Goal: Information Seeking & Learning: Understand process/instructions

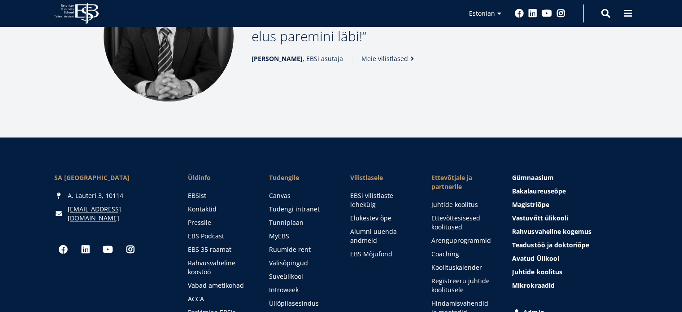
scroll to position [1303, 0]
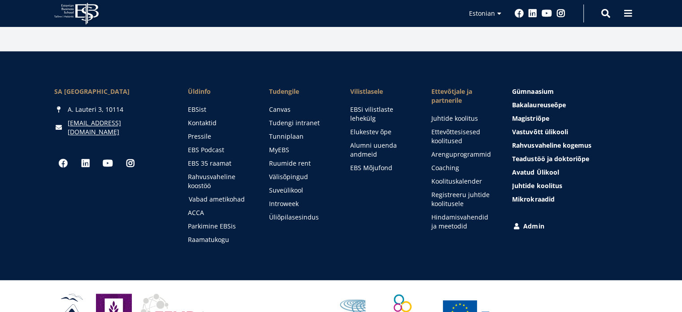
click at [228, 200] on link "Vabad ametikohad" at bounding box center [220, 199] width 63 height 9
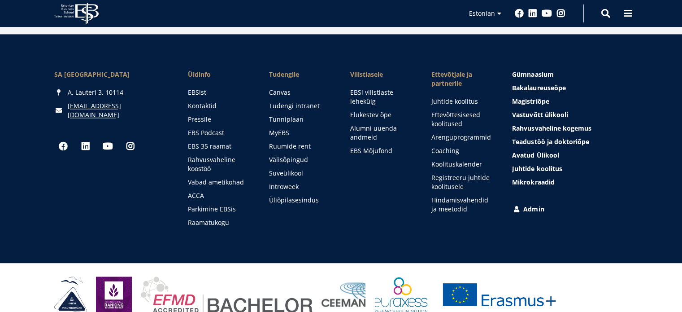
scroll to position [1320, 0]
click at [545, 86] on span "Bakalaureuseõpe Tutvu ja registreeru" at bounding box center [539, 87] width 53 height 9
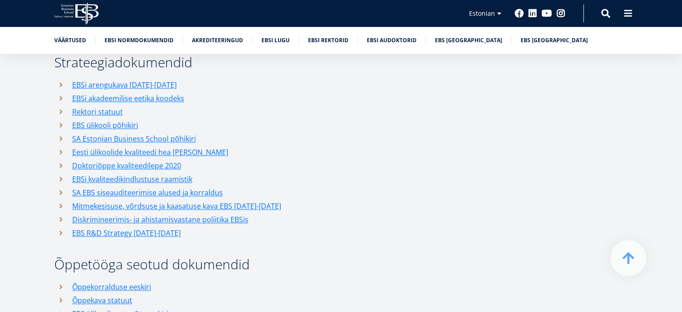
scroll to position [1140, 0]
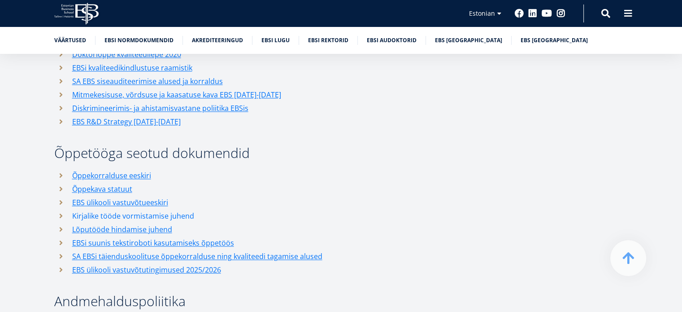
click at [186, 209] on link "Kirjalike tööde vormistamise juhend" at bounding box center [133, 215] width 122 height 13
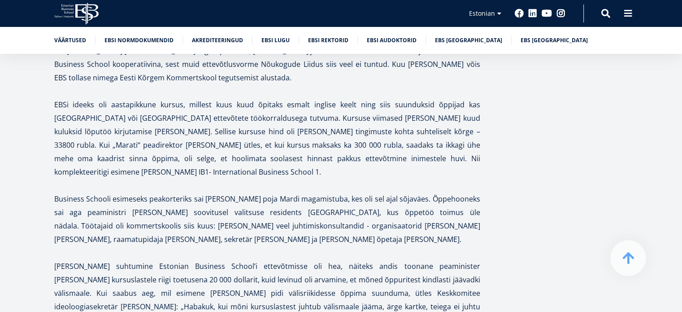
scroll to position [2915, 0]
